Goal: Register for event/course

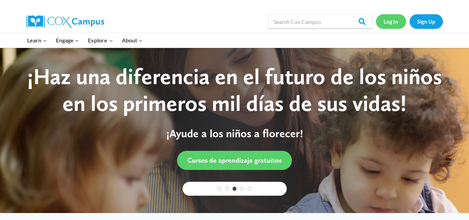
click at [388, 20] on link "Log In" at bounding box center [391, 21] width 30 height 14
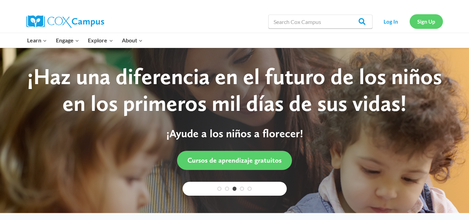
click at [418, 21] on link "Sign Up" at bounding box center [426, 21] width 33 height 14
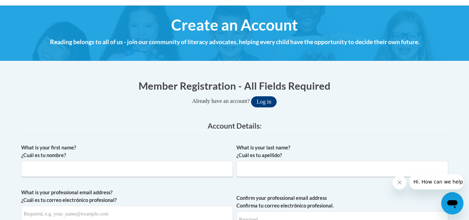
scroll to position [104, 0]
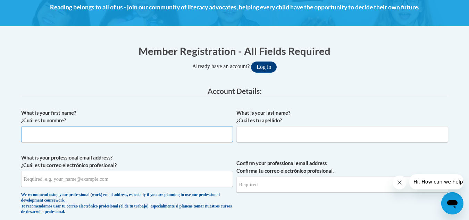
click at [175, 136] on input "What is your first name? ¿Cuál es tu nombre?" at bounding box center [127, 134] width 212 height 16
click at [177, 131] on input "P" at bounding box center [127, 134] width 212 height 16
type input "[PERSON_NAME]"
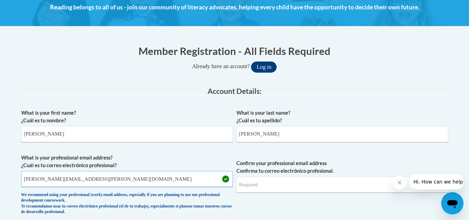
drag, startPoint x: 92, startPoint y: 181, endPoint x: 78, endPoint y: 180, distance: 14.3
type input "[PERSON_NAME][EMAIL_ADDRESS][PERSON_NAME][DOMAIN_NAME]"
click at [253, 183] on input "Confirm your professional email address Confirma tu correo electrónico profesio…" at bounding box center [343, 184] width 212 height 16
click at [252, 183] on input "Confirm your professional email address Confirma tu correo electrónico profesio…" at bounding box center [343, 184] width 212 height 16
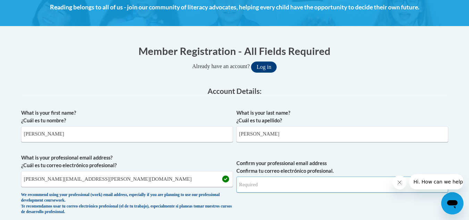
click at [254, 183] on input "Confirm your professional email address Confirma tu correo electrónico profesio…" at bounding box center [343, 184] width 212 height 16
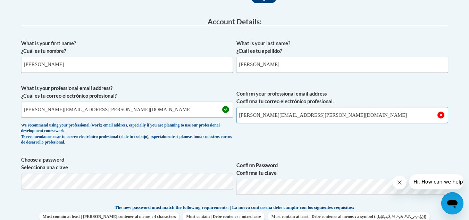
scroll to position [243, 0]
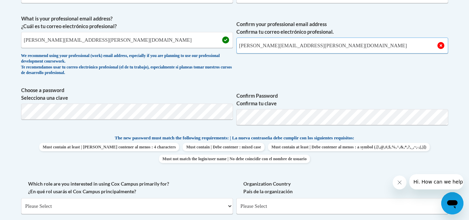
type input "[PERSON_NAME][EMAIL_ADDRESS][PERSON_NAME][DOMAIN_NAME]"
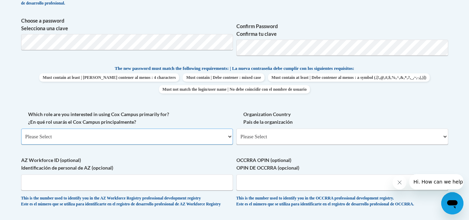
click at [95, 135] on select "Please Select College/University | Colegio/Universidad Community/Nonprofit Part…" at bounding box center [127, 137] width 212 height 16
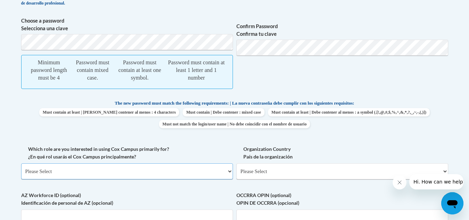
select select "fbf2d438-af2f-41f8-98f1-81c410e29de3"
click at [21, 163] on select "Please Select College/University | Colegio/Universidad Community/Nonprofit Part…" at bounding box center [127, 171] width 212 height 16
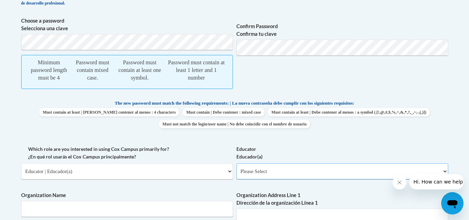
click at [250, 171] on select "Please Select Early Learning/Daycare Teacher/Family Home Care Provider | Maestr…" at bounding box center [343, 171] width 212 height 16
select select "67563ca1-16dc-4830-a7b3-94a34bed3689"
click at [237, 163] on select "Please Select Early Learning/Daycare Teacher/Family Home Care Provider | Maestr…" at bounding box center [343, 171] width 212 height 16
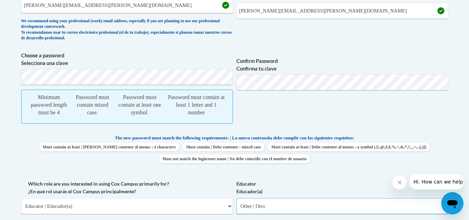
scroll to position [243, 0]
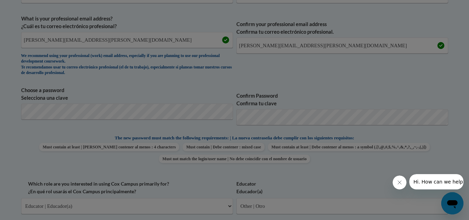
scroll to position [274, 0]
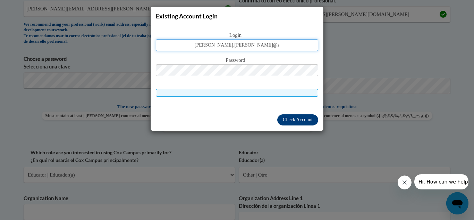
type input "pamela.melton@s"
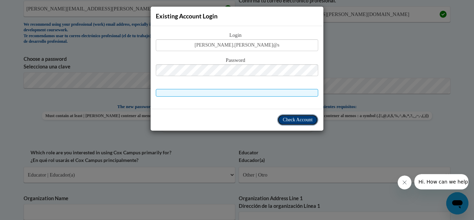
click at [288, 119] on span "Check Account" at bounding box center [298, 119] width 30 height 5
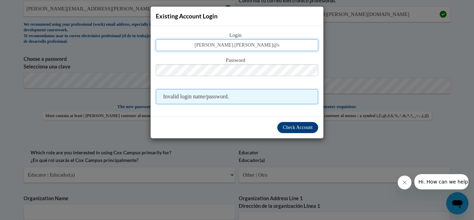
click at [263, 47] on input "pamela.melton@s" at bounding box center [237, 45] width 163 height 12
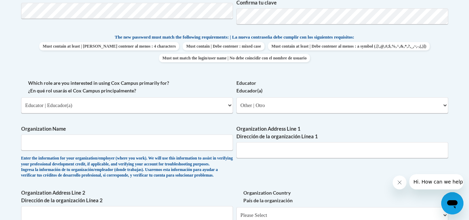
scroll to position [379, 0]
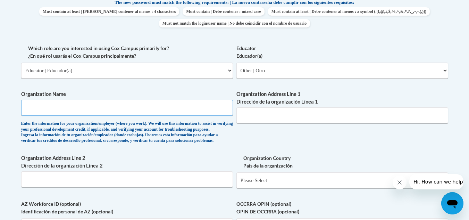
click at [86, 110] on input "Organization Name" at bounding box center [127, 108] width 212 height 16
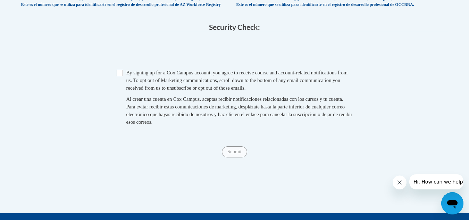
scroll to position [518, 0]
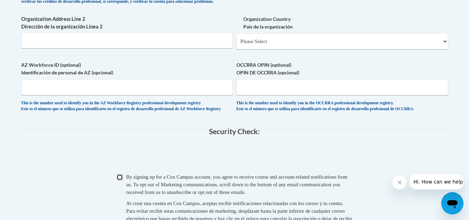
click at [121, 180] on input "Checkbox" at bounding box center [120, 177] width 6 height 6
checkbox input "true"
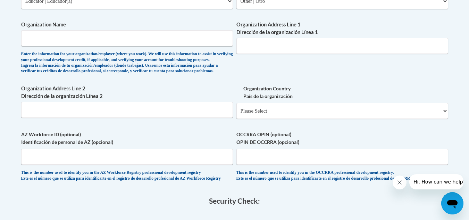
scroll to position [413, 0]
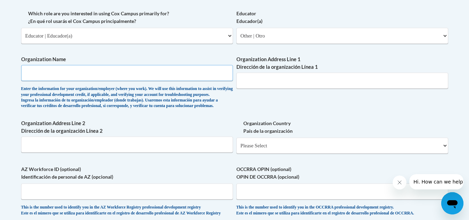
click at [137, 78] on input "Organization Name" at bounding box center [127, 73] width 212 height 16
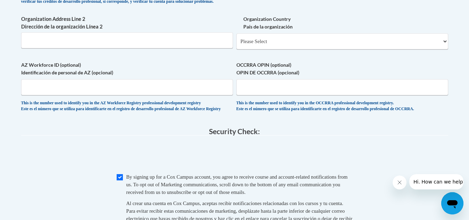
scroll to position [587, 0]
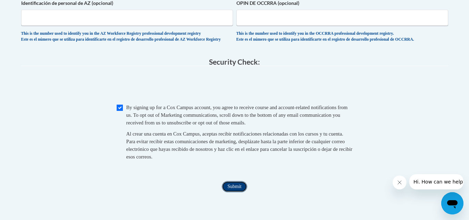
click at [244, 192] on input "Submit" at bounding box center [234, 186] width 25 height 11
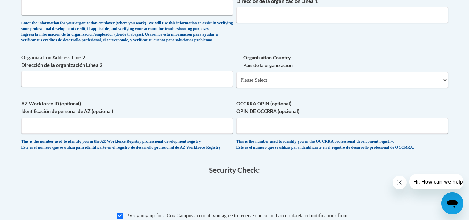
scroll to position [375, 0]
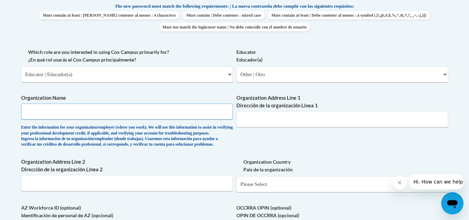
click at [121, 111] on input "Organization Name" at bounding box center [127, 112] width 212 height 16
click at [118, 108] on input "Organization Name" at bounding box center [127, 112] width 212 height 16
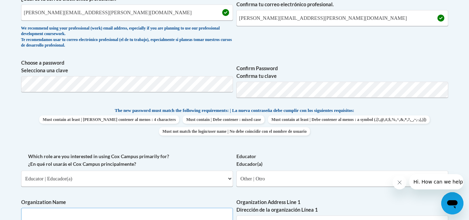
scroll to position [340, 0]
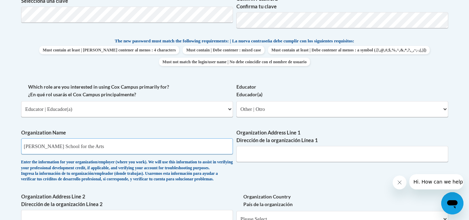
type input "Esther F. Garrison School for the Arts"
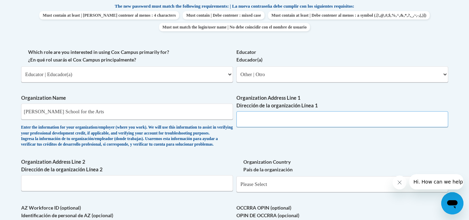
click at [267, 117] on input "Organization Address Line 1 Dirección de la organización Línea 1" at bounding box center [343, 119] width 212 height 16
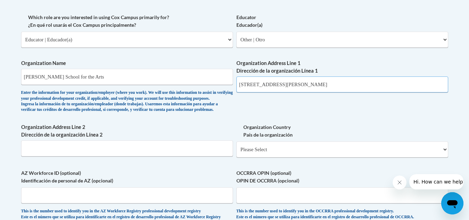
scroll to position [514, 0]
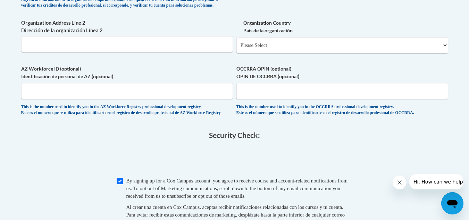
type input "649 West Jones Street"
click at [141, 52] on input "Organization Address Line 2 Dirección de la organización Línea 2" at bounding box center [127, 44] width 212 height 16
type input "Savannah, Georgia 31401"
click at [262, 53] on select "Please Select United States | Estados Unidos Outside of the United States | Fue…" at bounding box center [343, 45] width 212 height 16
select select "ad49bcad-a171-4b2e-b99c-48b446064914"
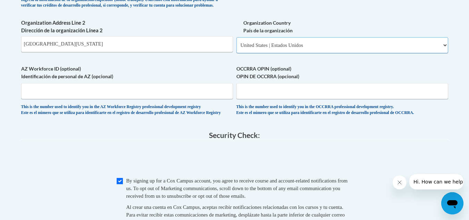
click at [237, 48] on select "Please Select United States | Estados Unidos Outside of the United States | Fue…" at bounding box center [343, 45] width 212 height 16
select select
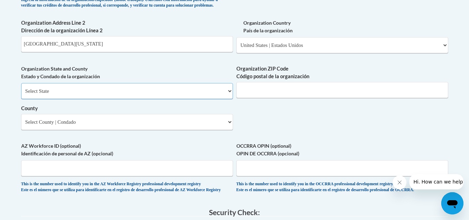
click at [154, 99] on select "Select State Alabama Alaska Arizona Arkansas California Colorado Connecticut De…" at bounding box center [127, 91] width 212 height 16
select select "Georgia"
click at [21, 94] on select "Select State Alabama Alaska Arizona Arkansas California Colorado Connecticut De…" at bounding box center [127, 91] width 212 height 16
click at [250, 93] on span "Organization ZIP Code Código postal de la organización" at bounding box center [343, 81] width 212 height 33
click at [160, 130] on select "Select County Appling Atkinson Bacon Baker Baldwin Banks Barrow Bartow Ben Hill…" at bounding box center [127, 122] width 212 height 16
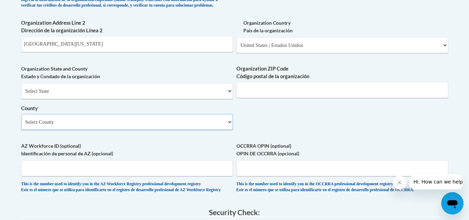
select select "Chatham"
click at [21, 125] on select "Select County Appling Atkinson Bacon Baker Baldwin Banks Barrow Bartow Ben Hill…" at bounding box center [127, 122] width 212 height 16
click at [266, 97] on input "Organization ZIP Code Código postal de la organización" at bounding box center [343, 90] width 212 height 16
type input "31401"
drag, startPoint x: 95, startPoint y: 54, endPoint x: 23, endPoint y: 58, distance: 72.0
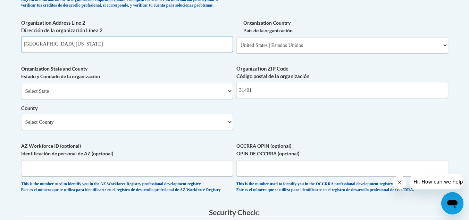
click at [23, 52] on input "Savannah, Georgia 31401" at bounding box center [127, 44] width 212 height 16
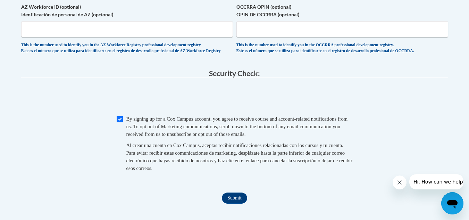
scroll to position [722, 0]
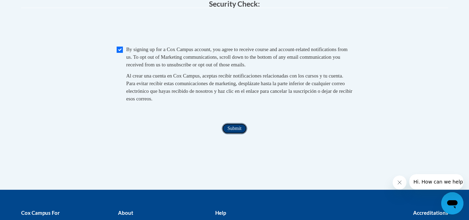
click at [231, 134] on input "Submit" at bounding box center [234, 128] width 25 height 11
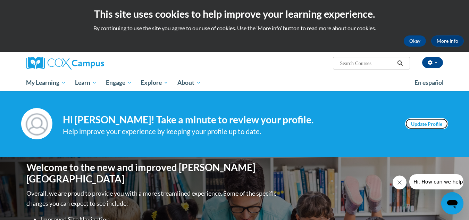
click at [417, 121] on link "Update Profile" at bounding box center [426, 123] width 43 height 11
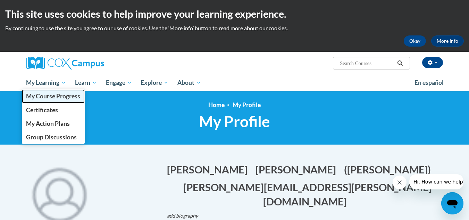
click at [52, 97] on span "My Course Progress" at bounding box center [53, 95] width 54 height 7
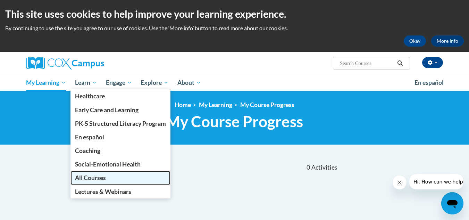
click at [85, 174] on span "All Courses" at bounding box center [90, 177] width 31 height 7
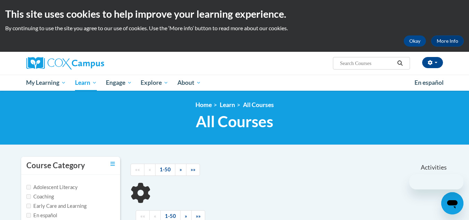
scroll to position [104, 0]
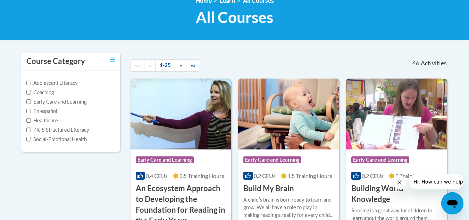
click at [76, 83] on label "Adolescent Literacy" at bounding box center [51, 83] width 51 height 8
click at [31, 83] on input "Adolescent Literacy" at bounding box center [28, 83] width 5 height 5
checkbox input "true"
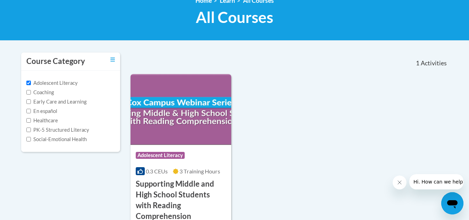
click at [85, 101] on label "Early Care and Learning" at bounding box center [56, 102] width 60 height 8
click at [31, 101] on input "Early Care and Learning" at bounding box center [28, 101] width 5 height 5
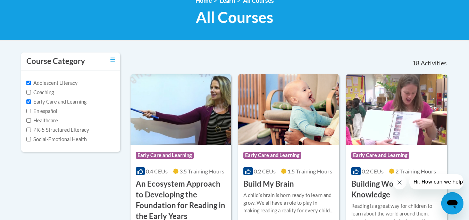
click at [31, 101] on label "Early Care and Learning" at bounding box center [56, 102] width 60 height 8
click at [31, 101] on input "Early Care and Learning" at bounding box center [28, 101] width 5 height 5
checkbox input "false"
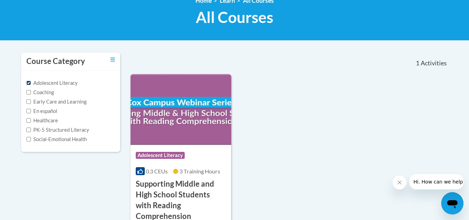
click at [30, 84] on input "Adolescent Literacy" at bounding box center [28, 83] width 5 height 5
checkbox input "false"
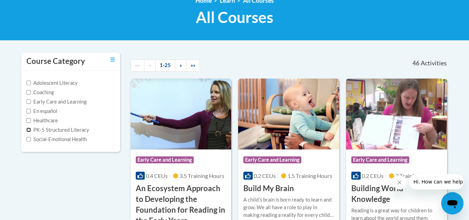
click at [30, 128] on input "PK-5 Structured Literacy" at bounding box center [28, 129] width 5 height 5
checkbox input "true"
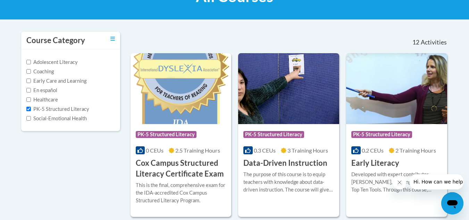
scroll to position [139, 0]
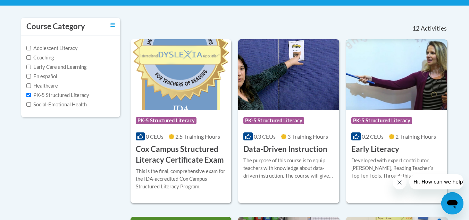
click at [383, 91] on img at bounding box center [396, 74] width 101 height 71
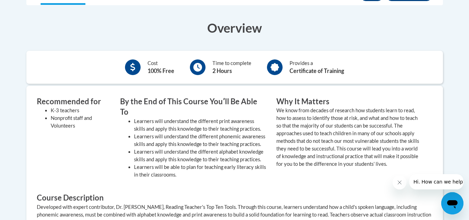
scroll to position [181, 0]
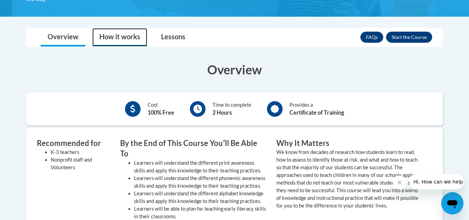
click at [136, 35] on link "How it works" at bounding box center [119, 37] width 55 height 18
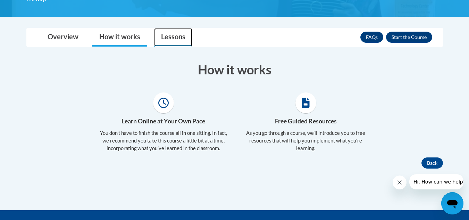
click at [176, 42] on link "Lessons" at bounding box center [173, 37] width 38 height 18
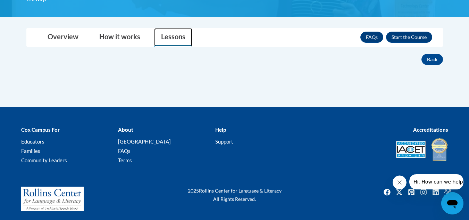
click at [181, 28] on link "Lessons" at bounding box center [173, 37] width 38 height 18
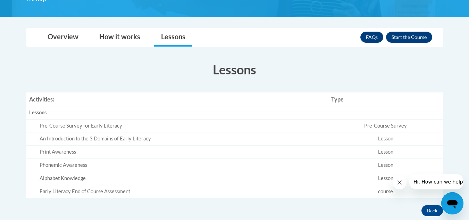
click at [296, 132] on td "Pre-Course Survey for Early Literacy" at bounding box center [177, 125] width 302 height 13
click at [411, 38] on button "Enroll" at bounding box center [409, 37] width 46 height 11
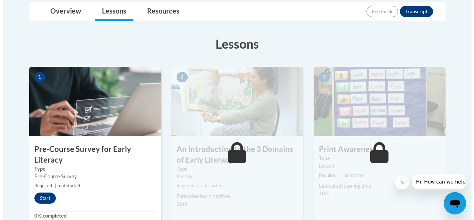
scroll to position [181, 0]
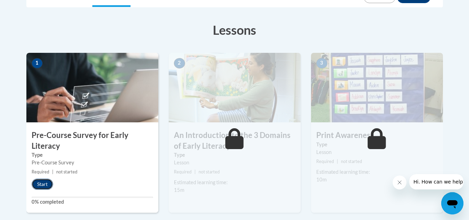
click at [38, 182] on button "Start" at bounding box center [43, 184] width 22 height 11
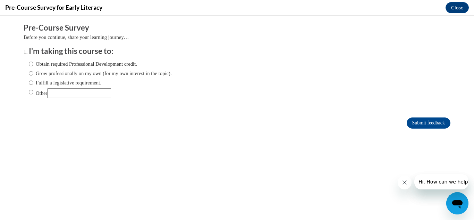
scroll to position [0, 0]
click at [78, 65] on label "Obtain required Professional Development credit." at bounding box center [83, 64] width 108 height 8
click at [33, 65] on input "Obtain required Professional Development credit." at bounding box center [31, 64] width 5 height 8
radio input "true"
click at [416, 118] on input "Submit feedback" at bounding box center [429, 122] width 44 height 11
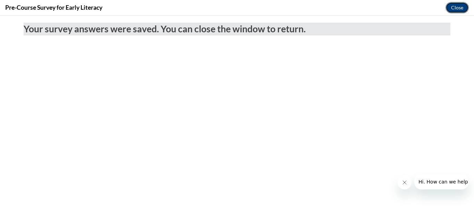
click at [457, 8] on button "Close" at bounding box center [457, 7] width 23 height 11
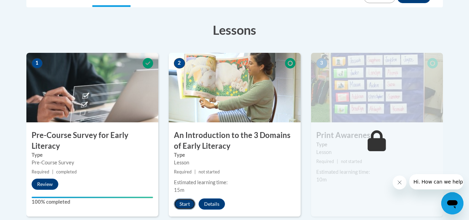
click at [186, 199] on button "Start" at bounding box center [185, 203] width 22 height 11
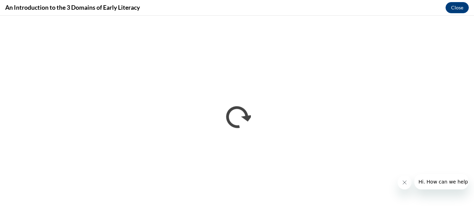
click at [400, 178] on button "Close message from company" at bounding box center [405, 182] width 14 height 14
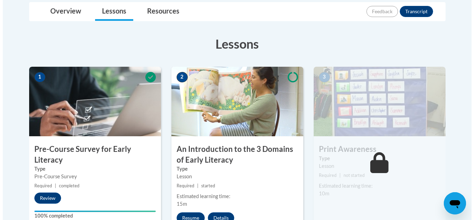
scroll to position [181, 0]
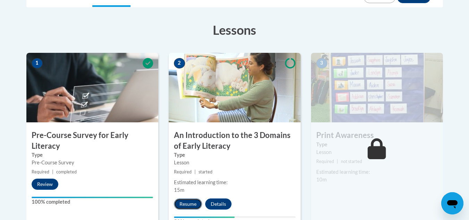
click at [189, 203] on button "Resume" at bounding box center [188, 203] width 28 height 11
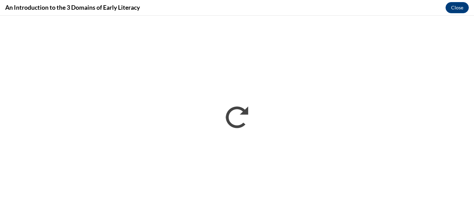
scroll to position [0, 0]
